Goal: Task Accomplishment & Management: Use online tool/utility

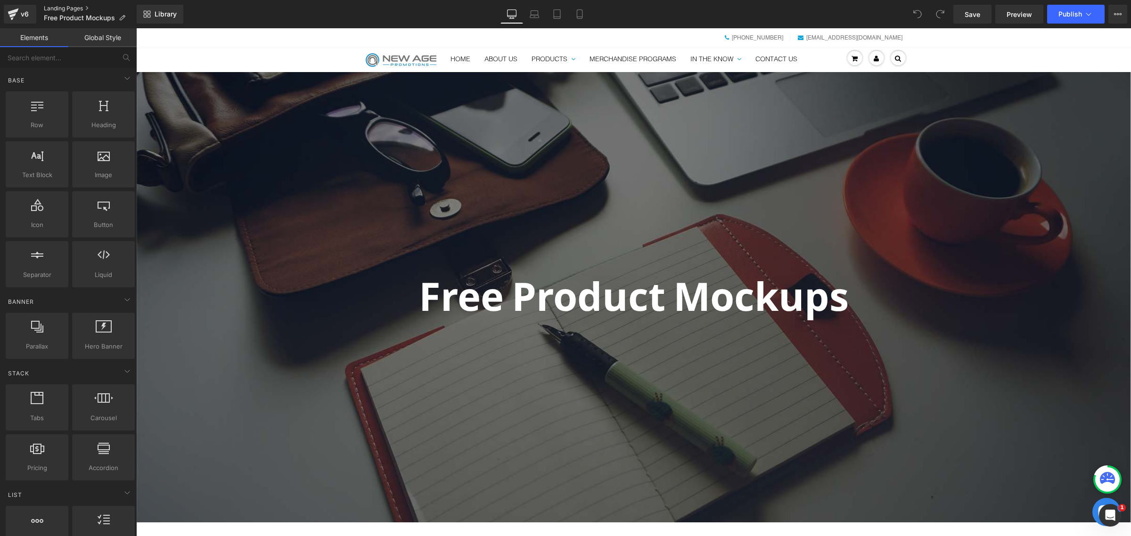
click at [67, 6] on link "Landing Pages" at bounding box center [90, 9] width 93 height 8
drag, startPoint x: 0, startPoint y: 0, endPoint x: 95, endPoint y: 12, distance: 95.5
click at [95, 12] on p "Copy of Free Product Mockups" at bounding box center [94, 17] width 108 height 11
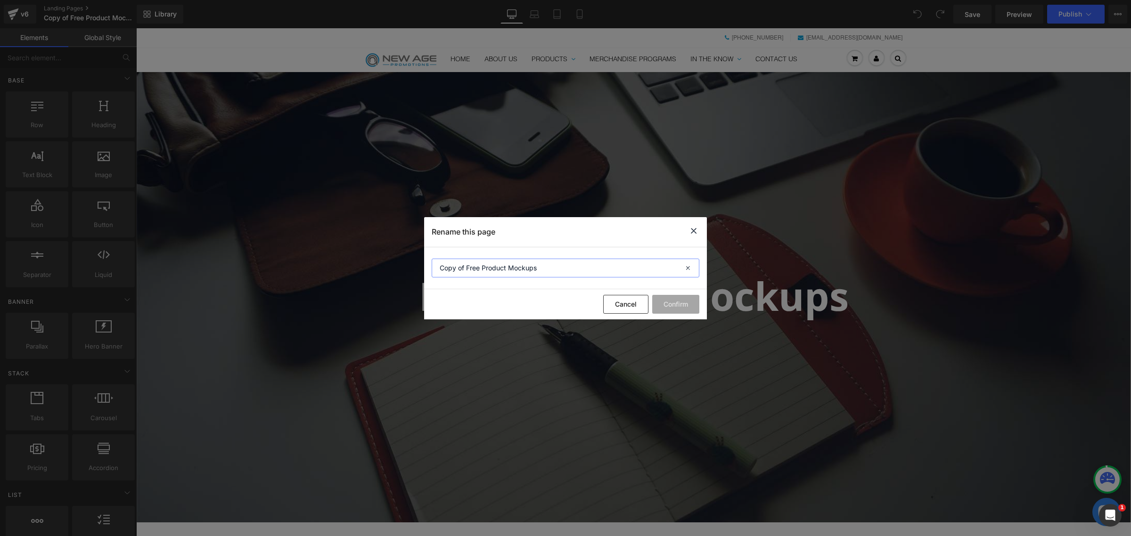
click at [533, 269] on input "Copy of Free Product Mockups" at bounding box center [565, 268] width 268 height 19
paste input "Onsite Laser Engraving Activation"
type input "Onsite Laser Engraving Activation"
click at [681, 306] on button "Confirm" at bounding box center [675, 304] width 47 height 19
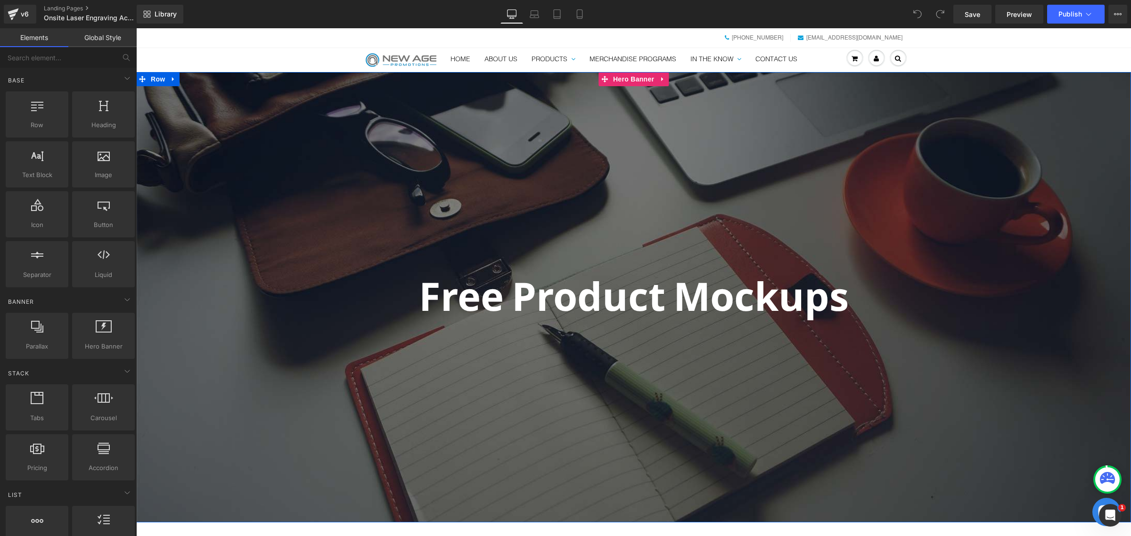
click at [649, 158] on div at bounding box center [633, 297] width 994 height 450
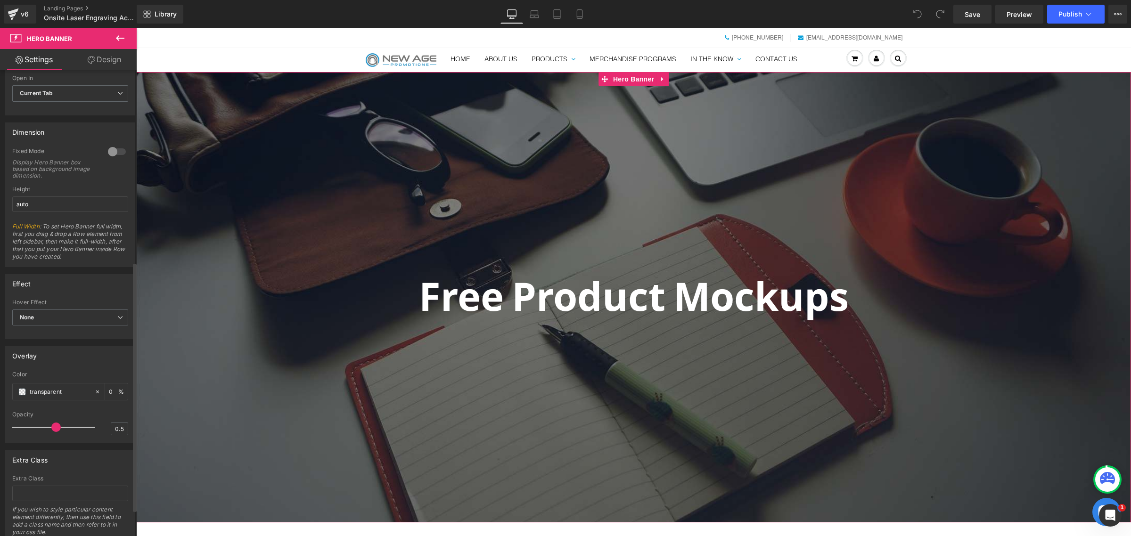
scroll to position [407, 0]
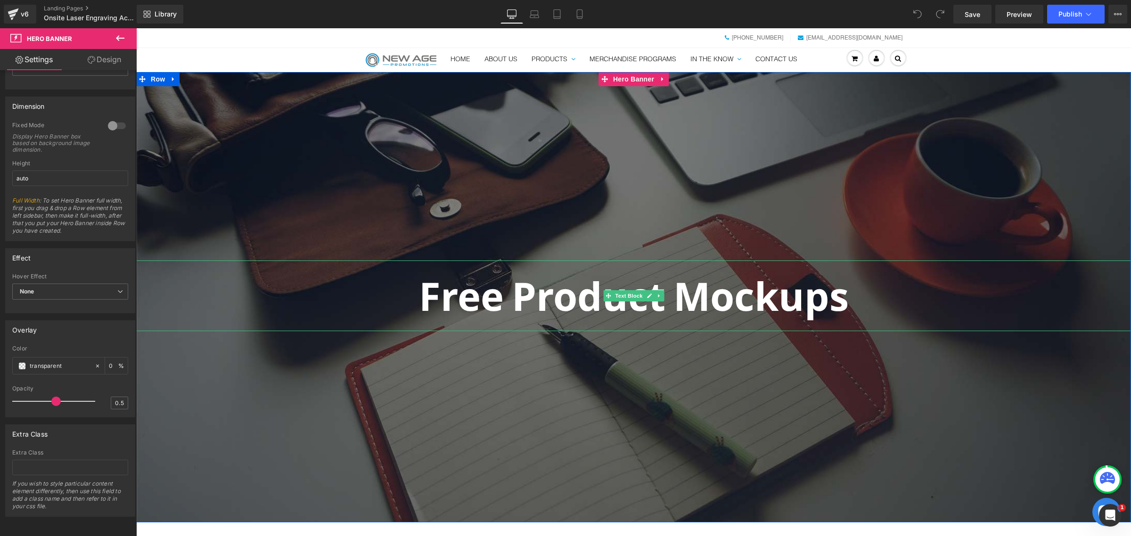
click at [434, 290] on p "Free Product Mockups" at bounding box center [633, 295] width 994 height 70
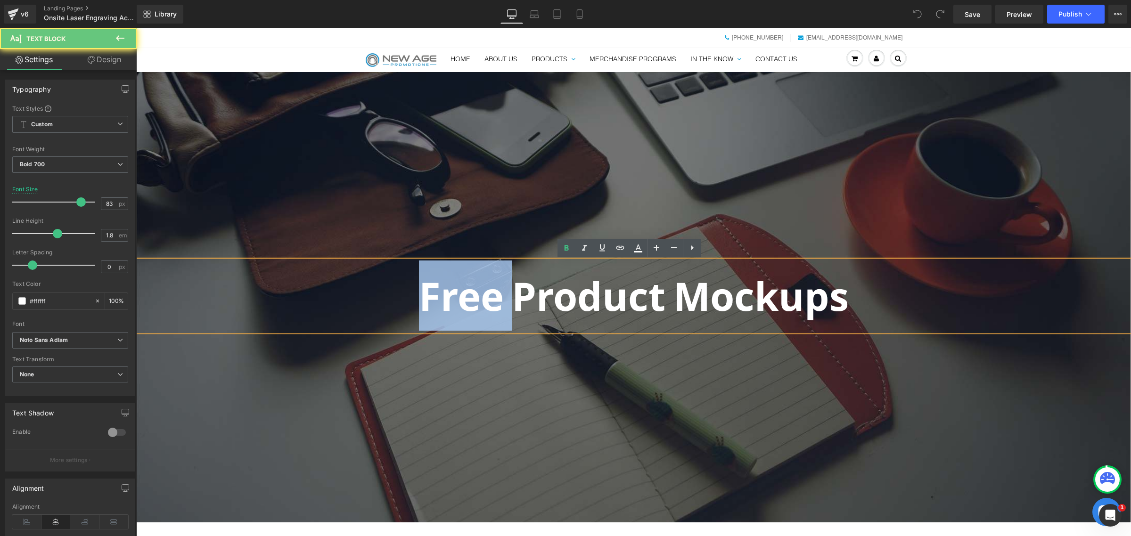
click at [434, 290] on p "Free Product Mockups" at bounding box center [633, 295] width 994 height 70
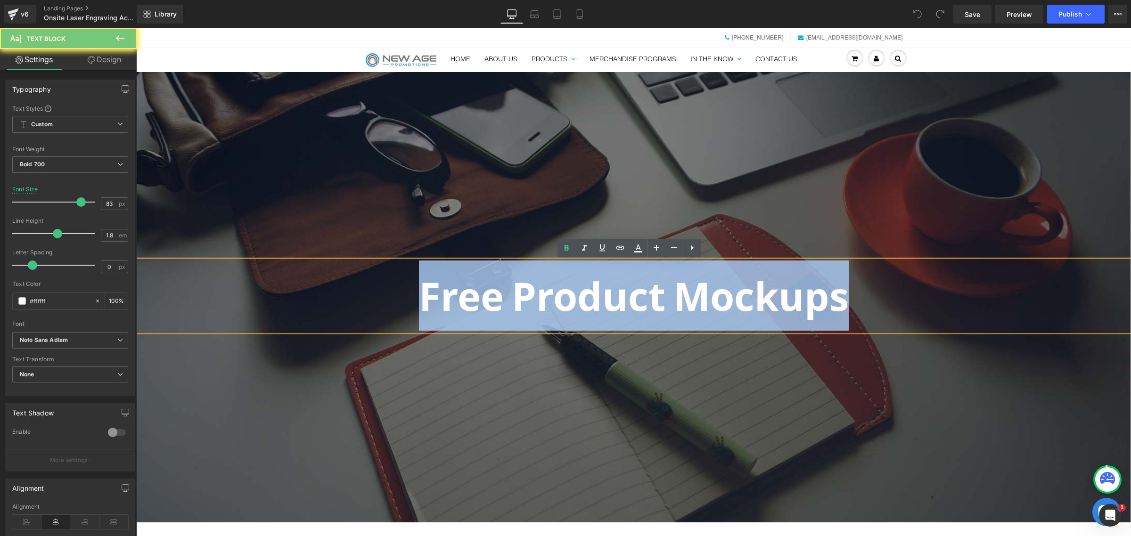
click at [434, 290] on p "Free Product Mockups" at bounding box center [633, 295] width 994 height 70
click at [442, 220] on div at bounding box center [633, 297] width 994 height 450
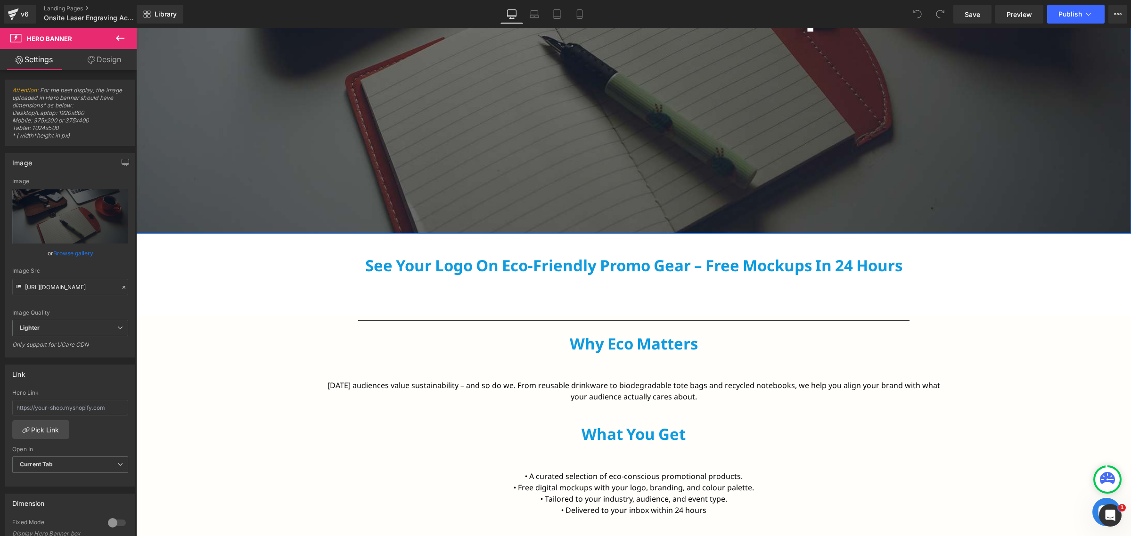
scroll to position [294, 0]
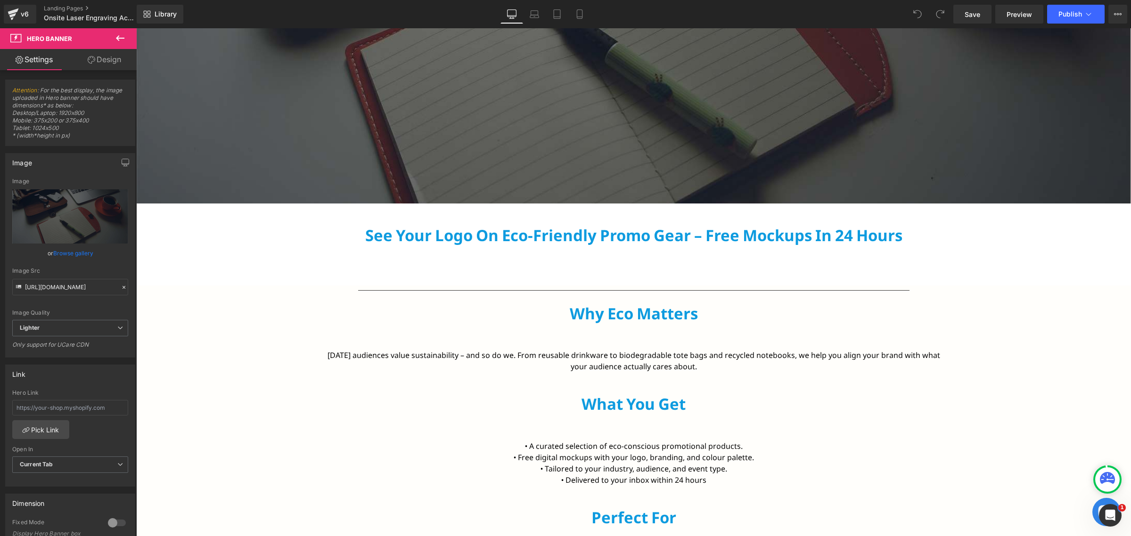
click at [569, 241] on h2 "See Your Logo on Eco-Friendly Promo Gear – Free Mockups in 24 Hours" at bounding box center [633, 244] width 994 height 37
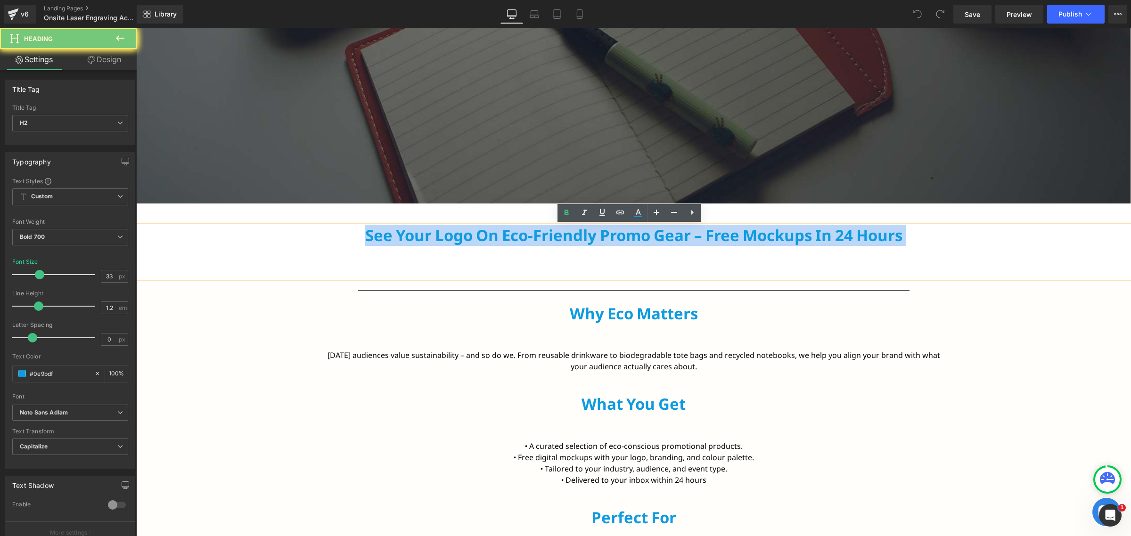
click at [569, 241] on h2 "See Your Logo on Eco-Friendly Promo Gear – Free Mockups in 24 Hours" at bounding box center [633, 244] width 994 height 37
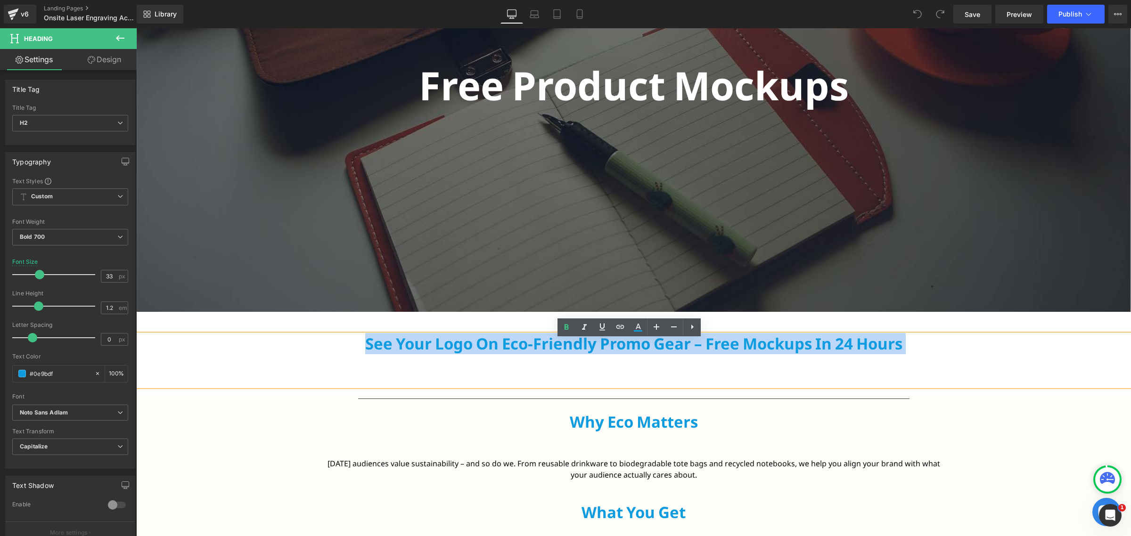
scroll to position [177, 0]
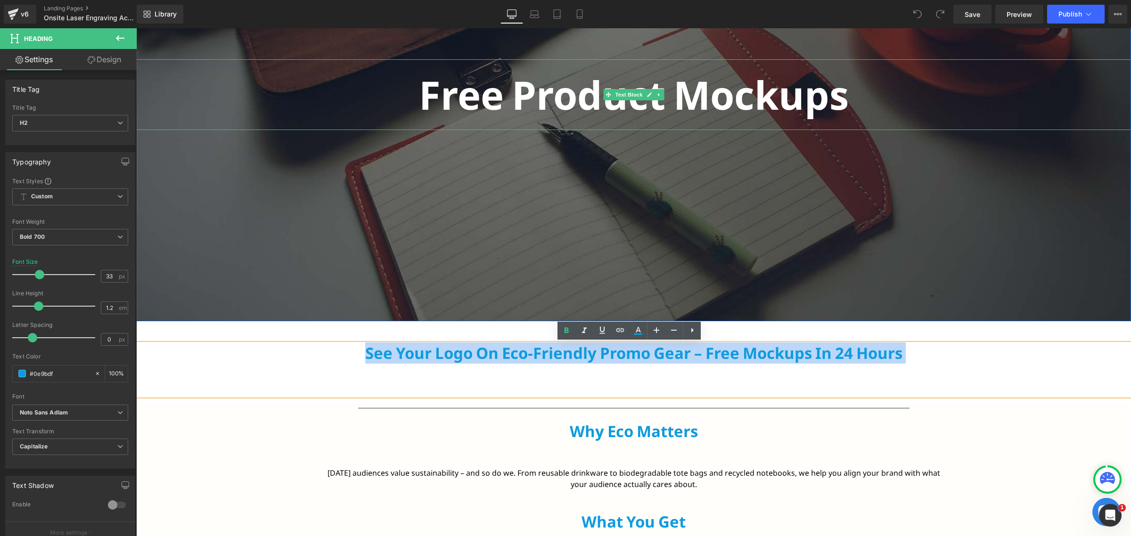
click at [639, 112] on p "Free Product Mockups" at bounding box center [633, 94] width 994 height 70
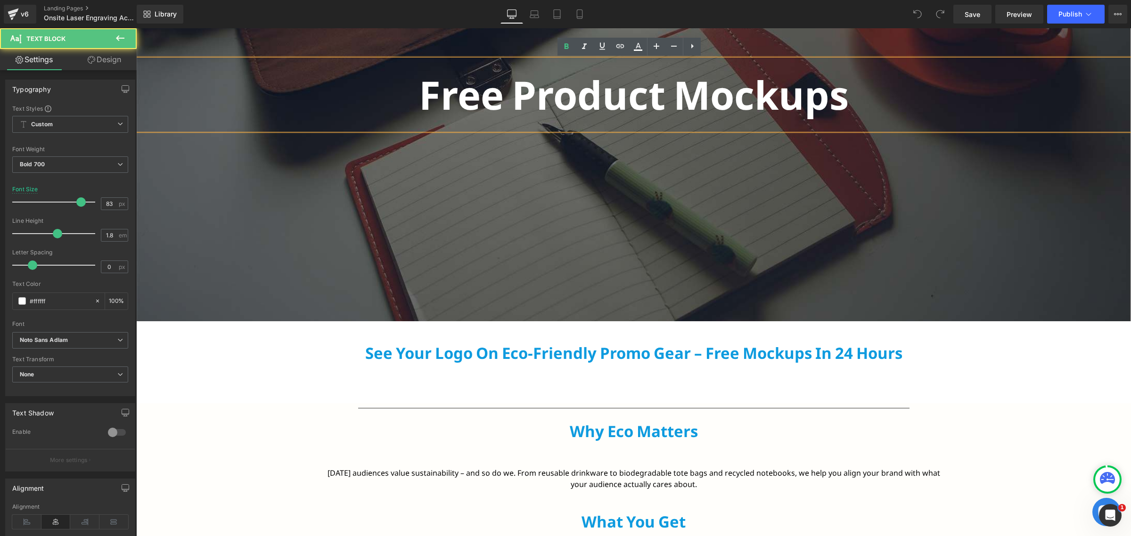
click at [660, 112] on p "Free Product Mockups" at bounding box center [633, 94] width 994 height 70
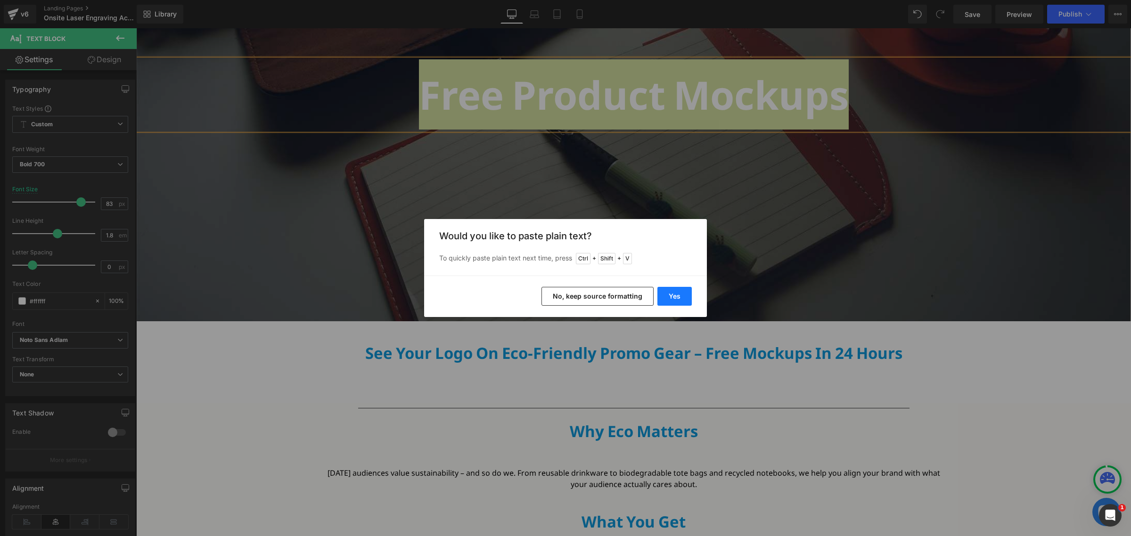
click at [670, 293] on button "Yes" at bounding box center [674, 296] width 34 height 19
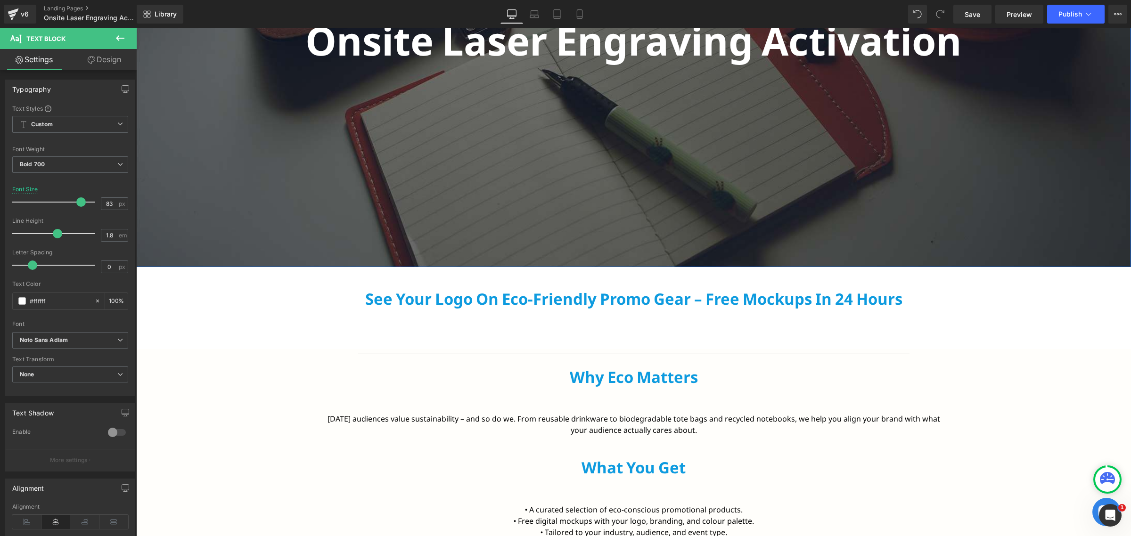
scroll to position [236, 0]
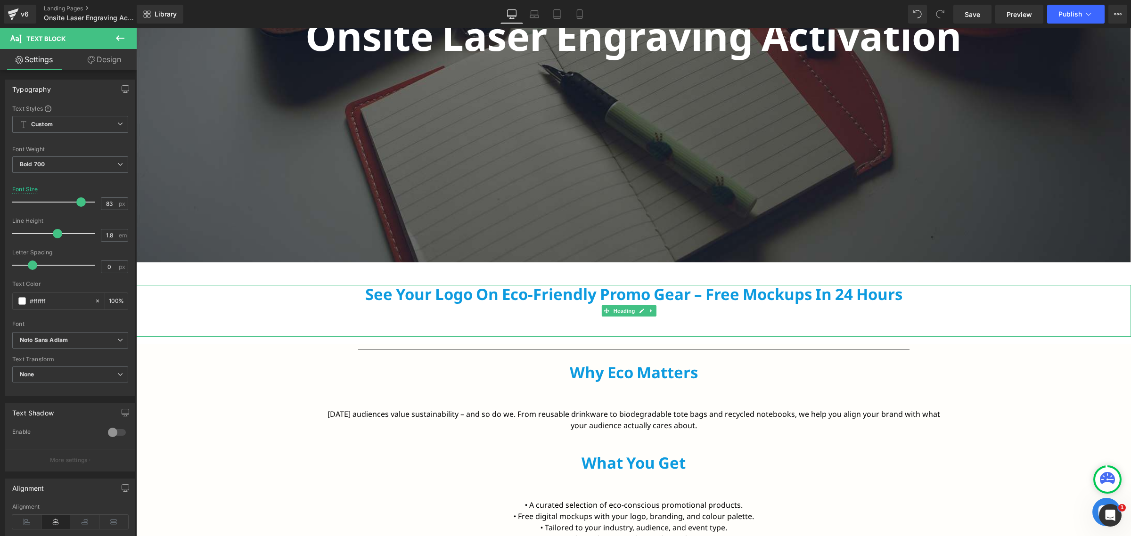
click at [522, 305] on h2 "See Your Logo on Eco-Friendly Promo Gear – Free Mockups in 24 Hours" at bounding box center [633, 303] width 994 height 37
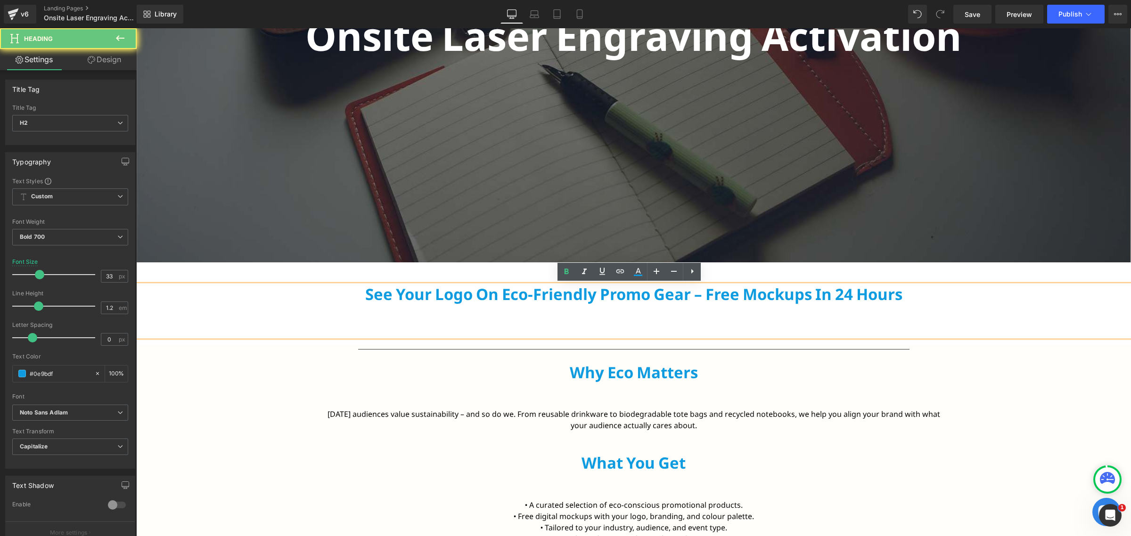
click at [527, 293] on h2 "See Your Logo on Eco-Friendly Promo Gear – Free Mockups in 24 Hours" at bounding box center [633, 303] width 994 height 37
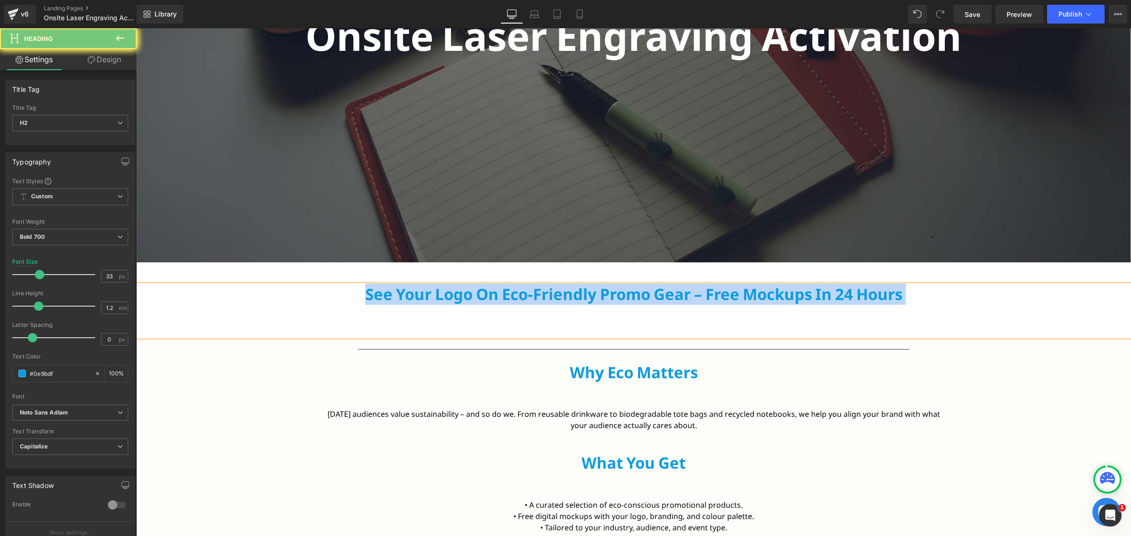
paste div
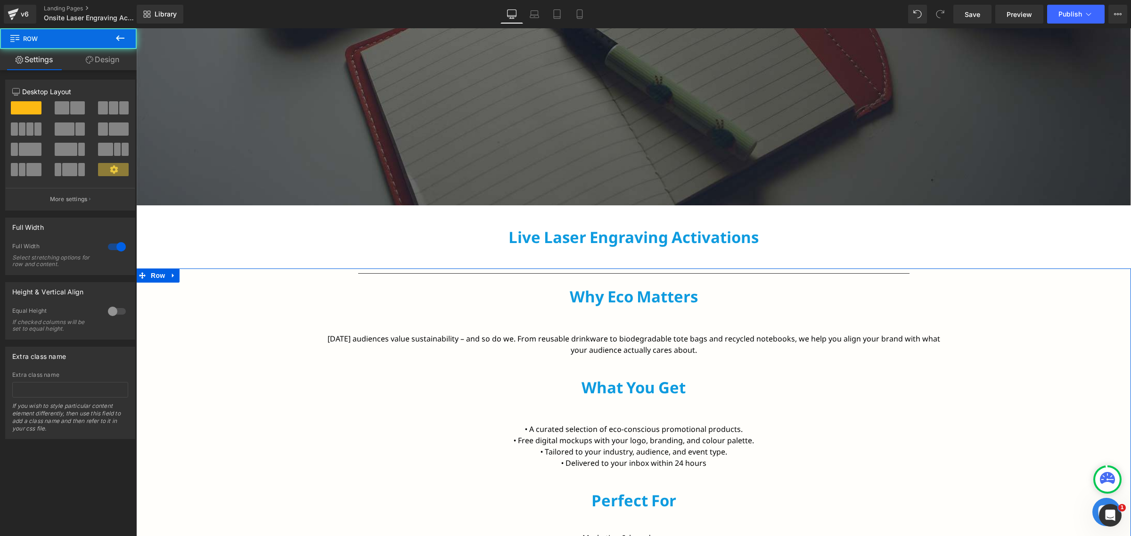
scroll to position [294, 0]
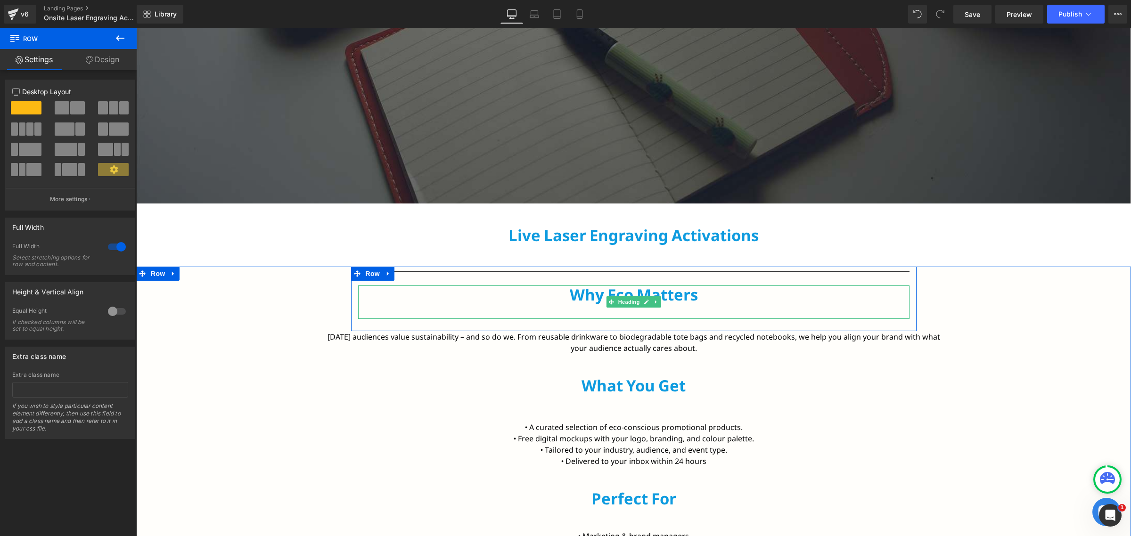
click at [608, 291] on h2 "Why Eco Matters" at bounding box center [633, 294] width 551 height 19
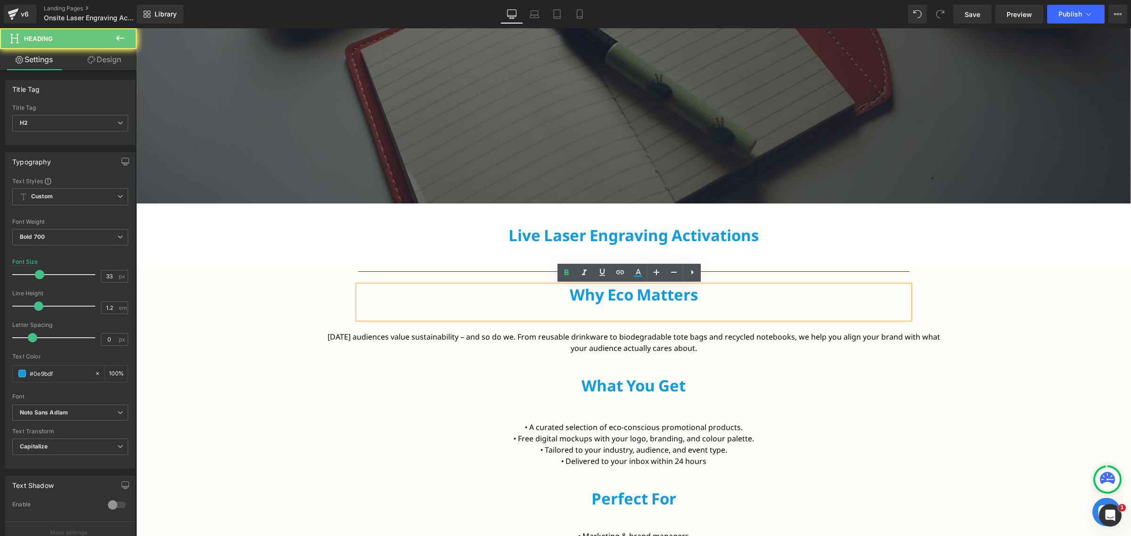
click at [608, 291] on h2 "Why Eco Matters" at bounding box center [633, 294] width 551 height 19
paste div
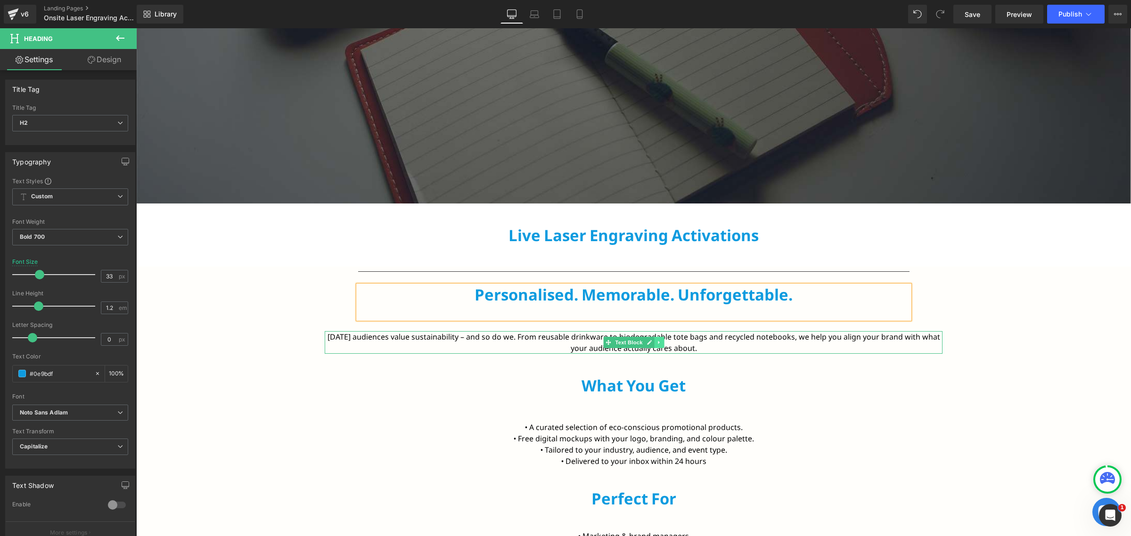
click at [654, 343] on link at bounding box center [659, 342] width 10 height 11
click at [698, 337] on font "[DATE] audiences value sustainability – and so do we. From reusable drinkware t…" at bounding box center [633, 343] width 612 height 22
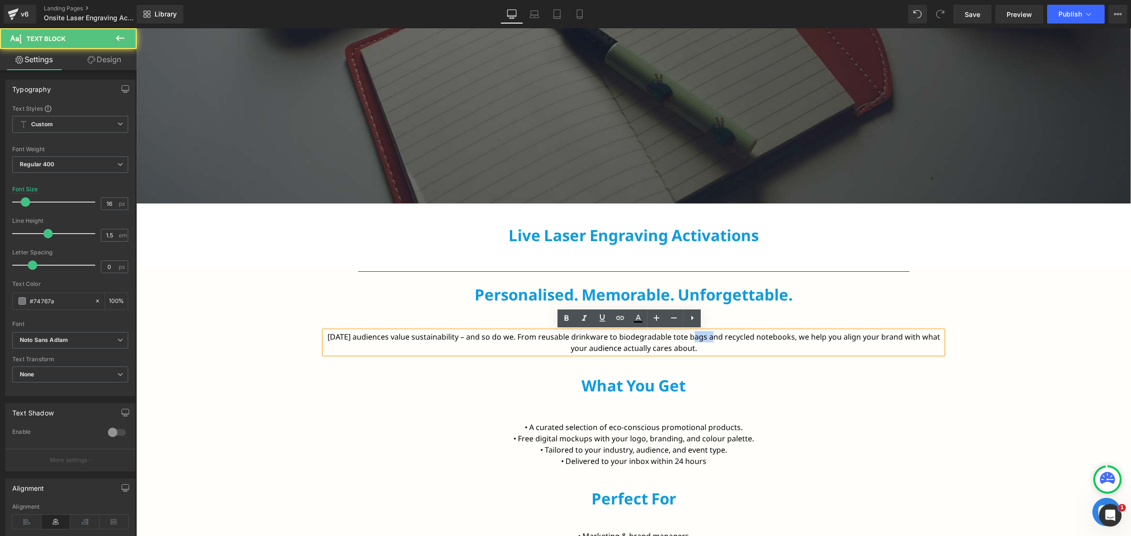
click at [698, 337] on font "[DATE] audiences value sustainability – and so do we. From reusable drinkware t…" at bounding box center [633, 343] width 612 height 22
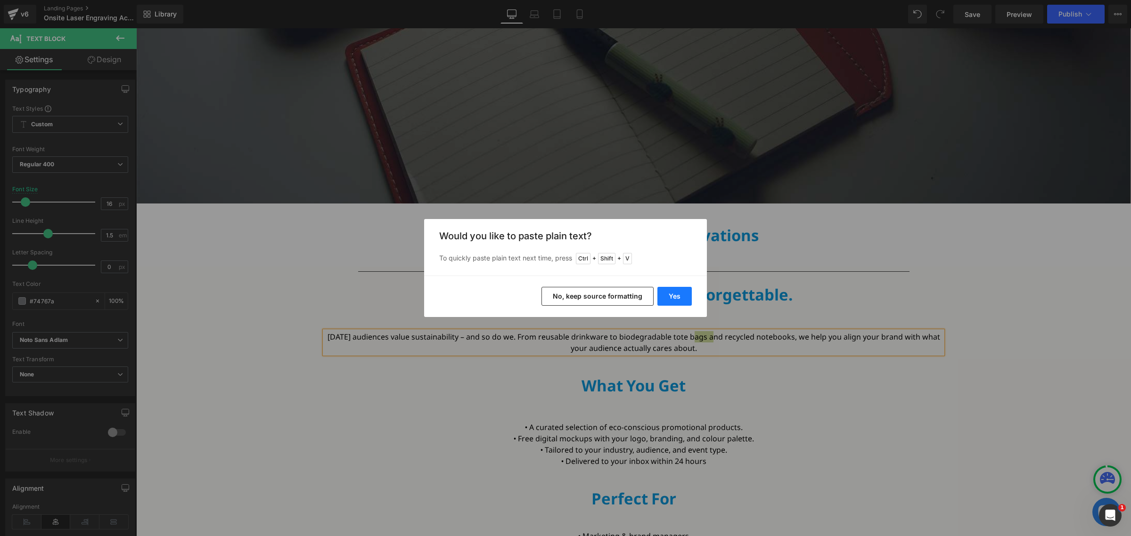
click at [662, 296] on button "Yes" at bounding box center [674, 296] width 34 height 19
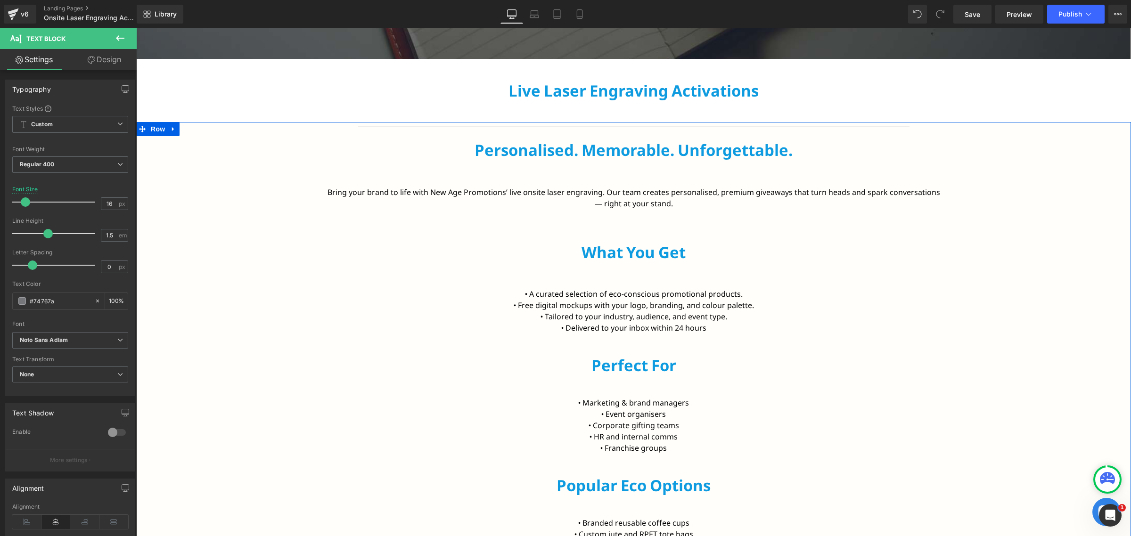
scroll to position [471, 0]
